Goal: Use online tool/utility: Utilize a website feature to perform a specific function

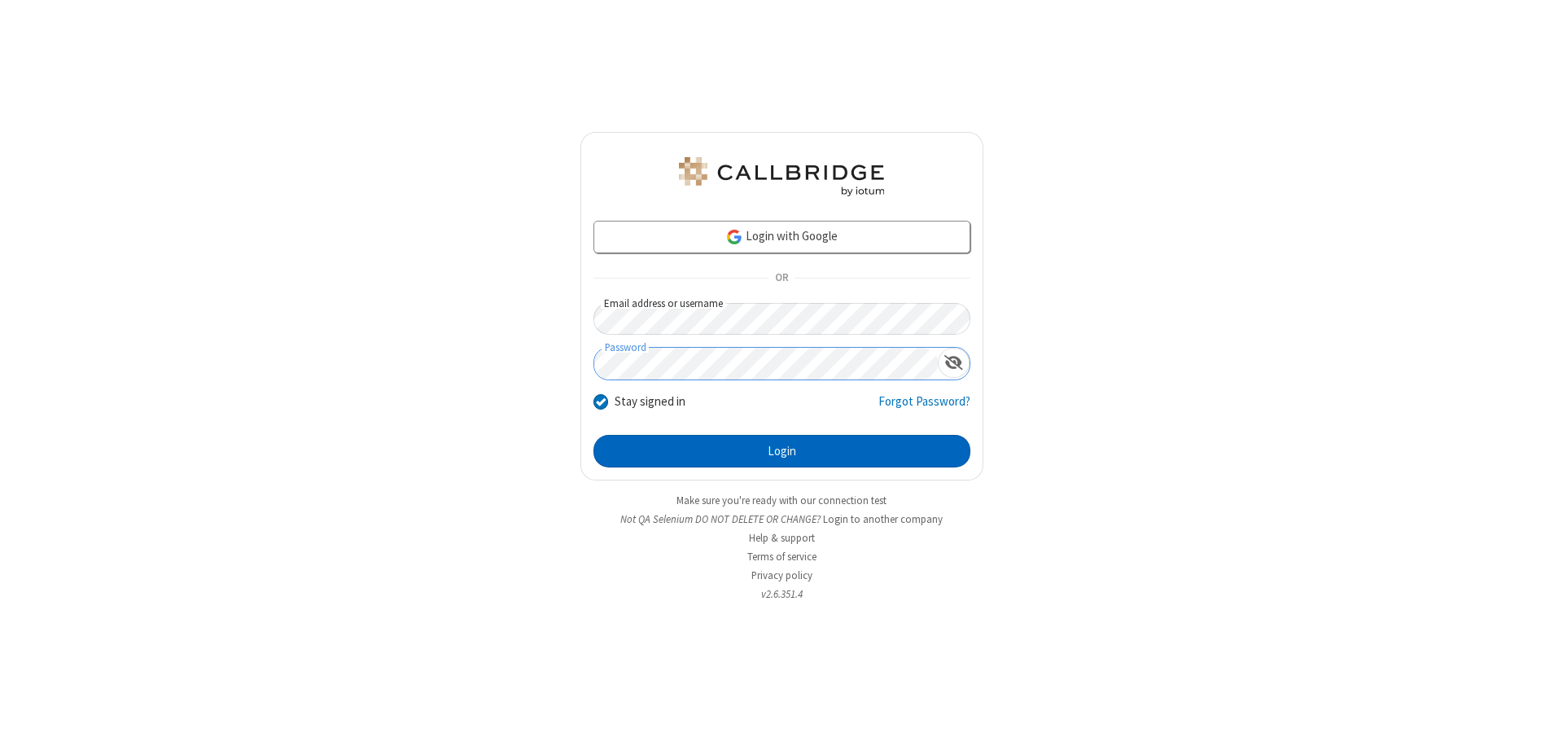
click at [782, 451] on button "Login" at bounding box center [782, 451] width 377 height 33
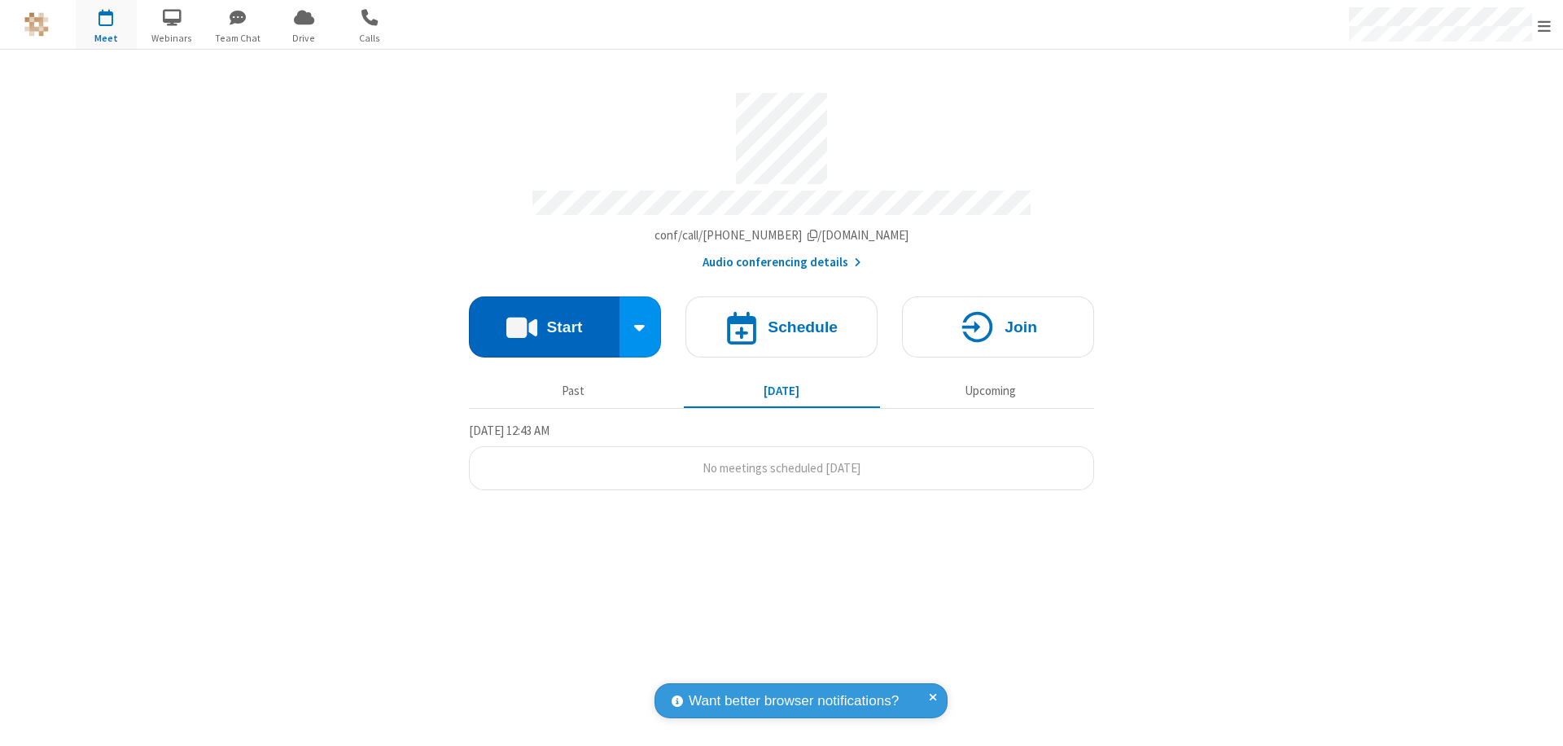
click at [544, 319] on button "Start" at bounding box center [544, 326] width 151 height 61
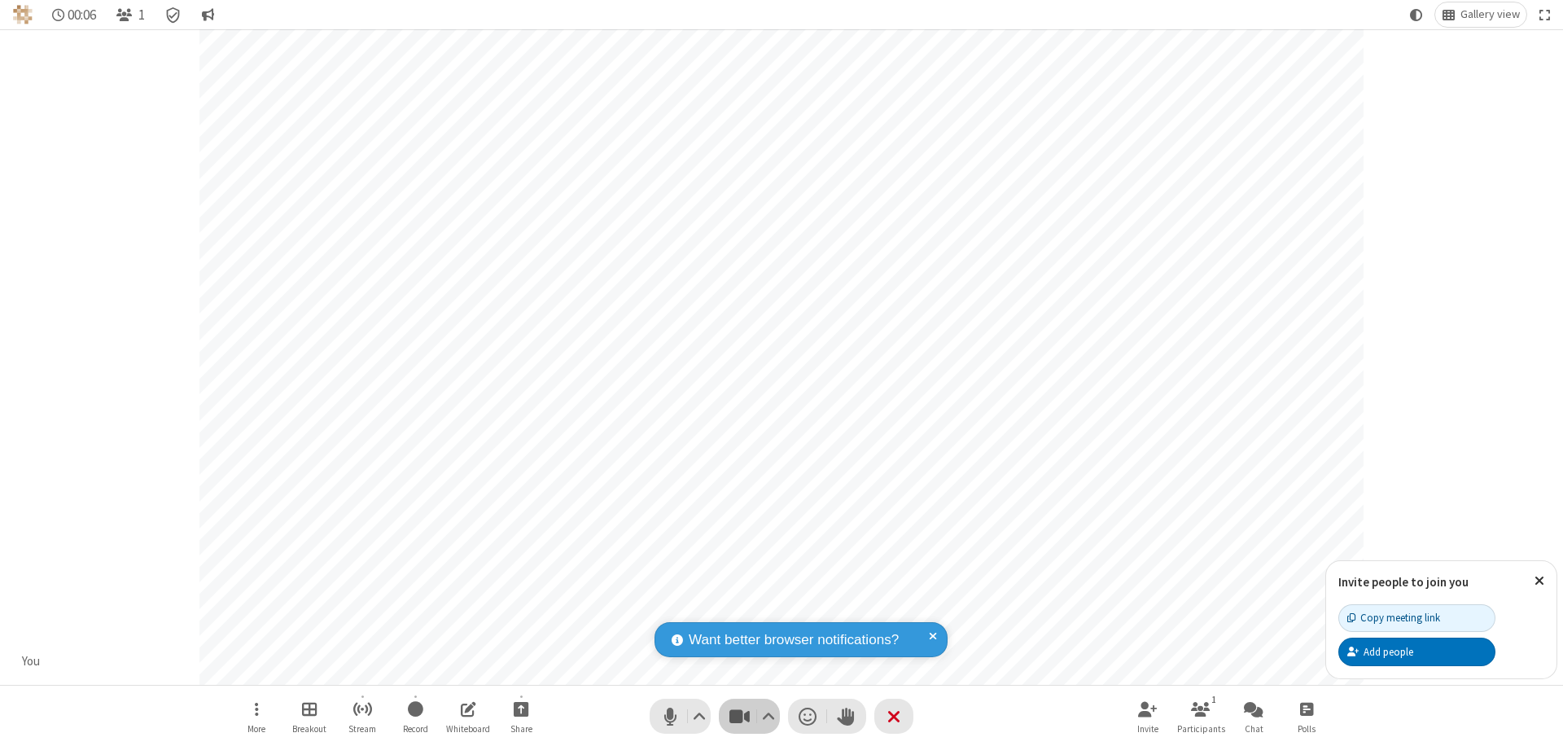
click at [739, 716] on span "Stop video (⌘+Shift+V)" at bounding box center [739, 716] width 24 height 24
click at [739, 716] on span "Start video (⌘+Shift+V)" at bounding box center [739, 716] width 24 height 24
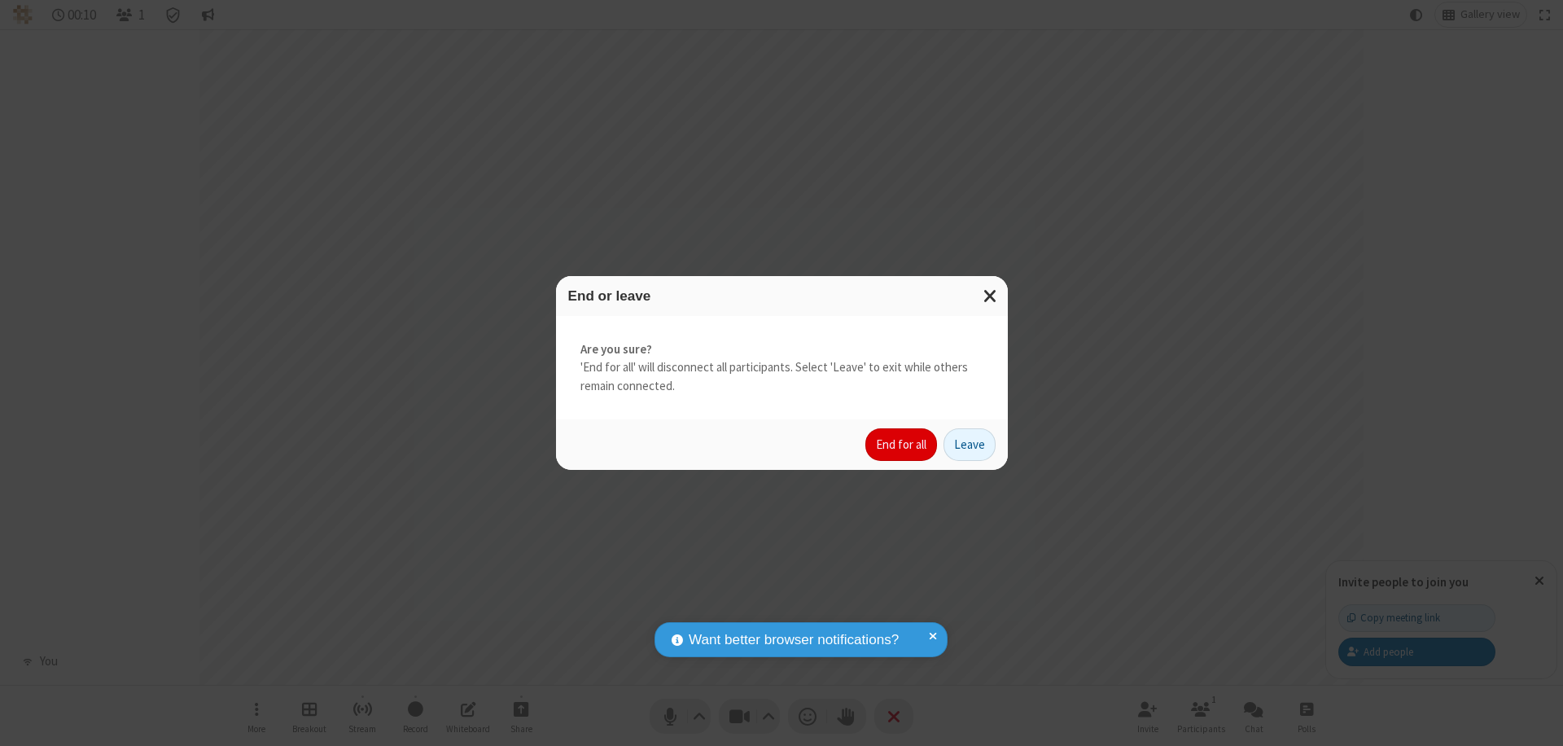
click at [902, 445] on button "End for all" at bounding box center [902, 444] width 72 height 33
